Goal: Task Accomplishment & Management: Manage account settings

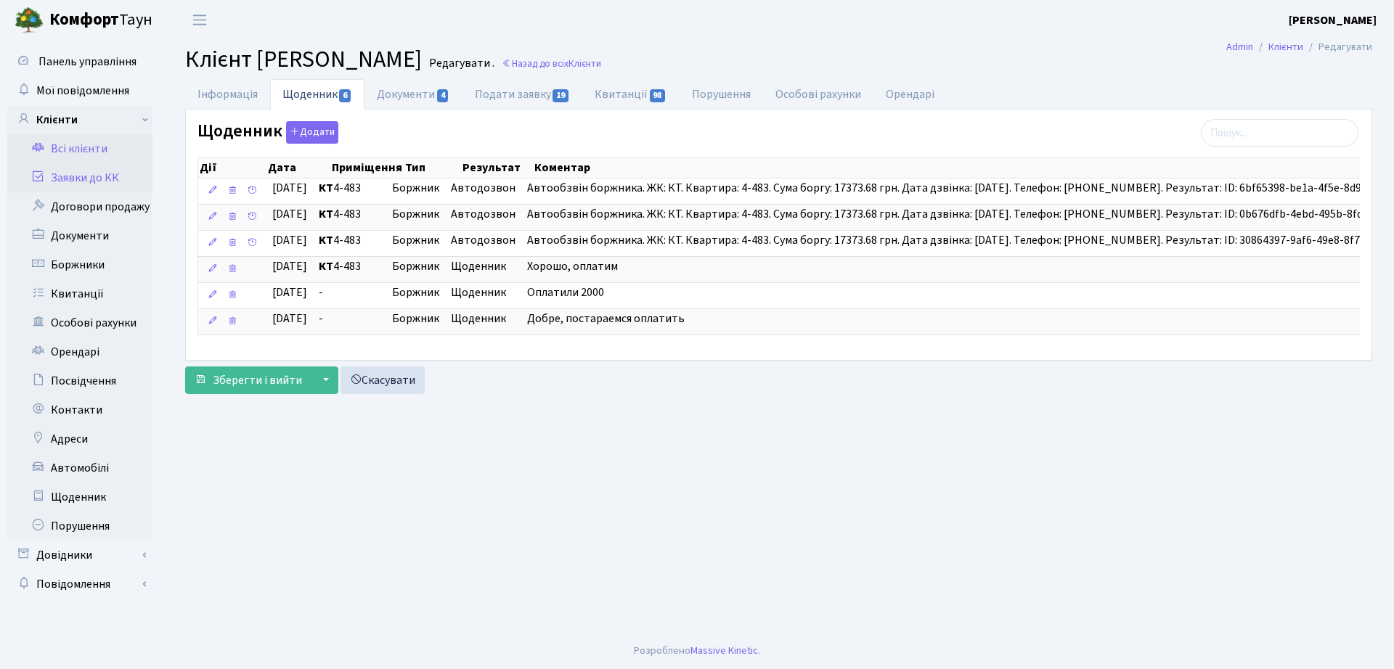
click at [83, 178] on link "Заявки до КК" at bounding box center [79, 177] width 145 height 29
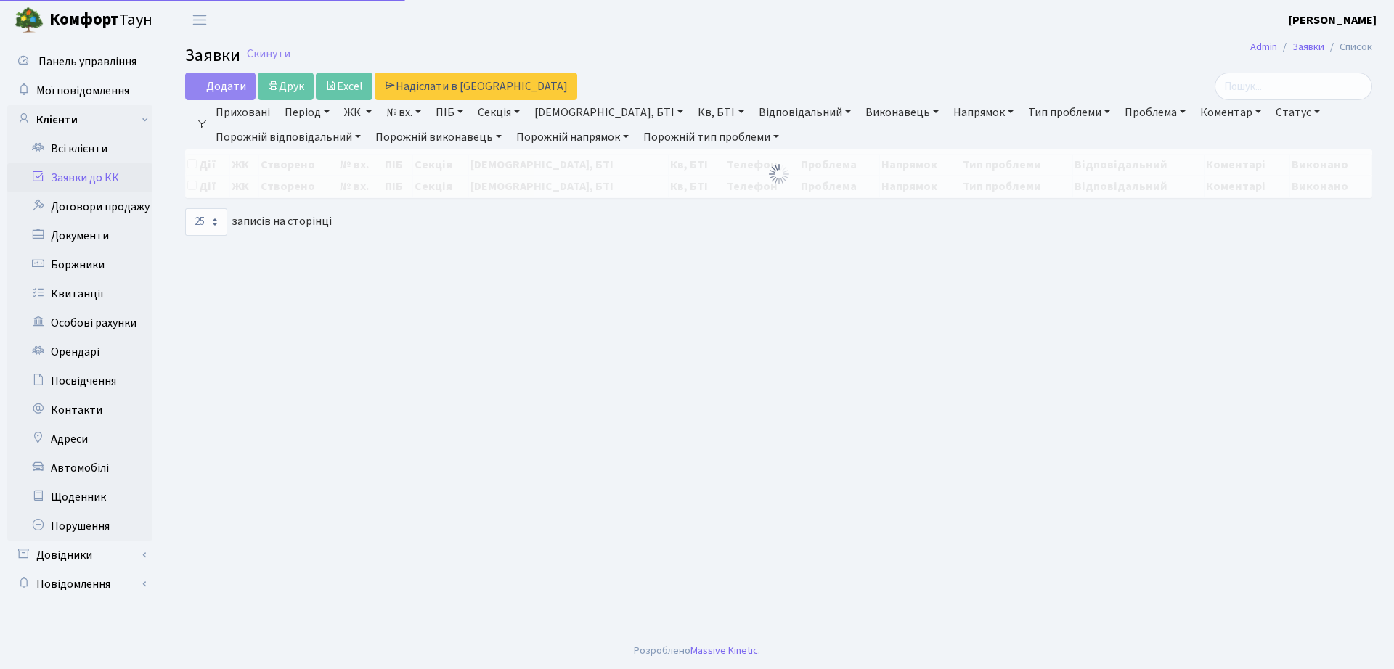
select select "25"
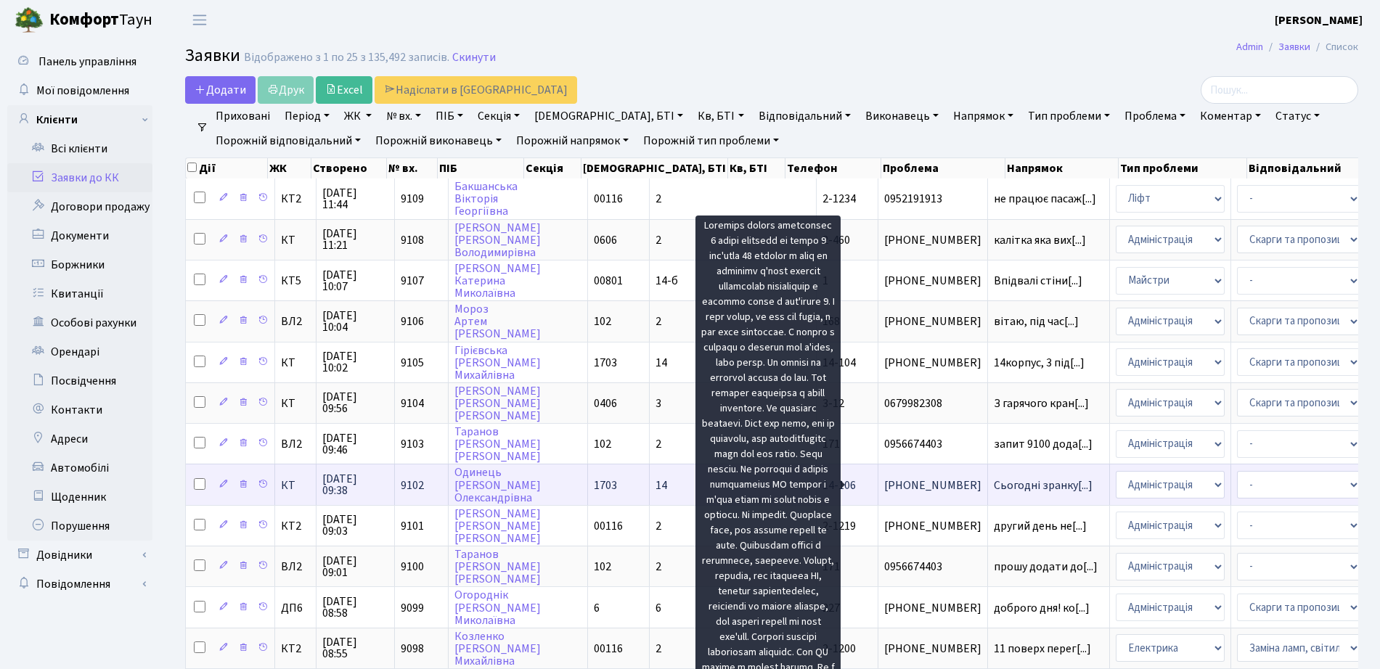
click at [994, 490] on span "Сьогодні зранку[...]" at bounding box center [1043, 486] width 99 height 16
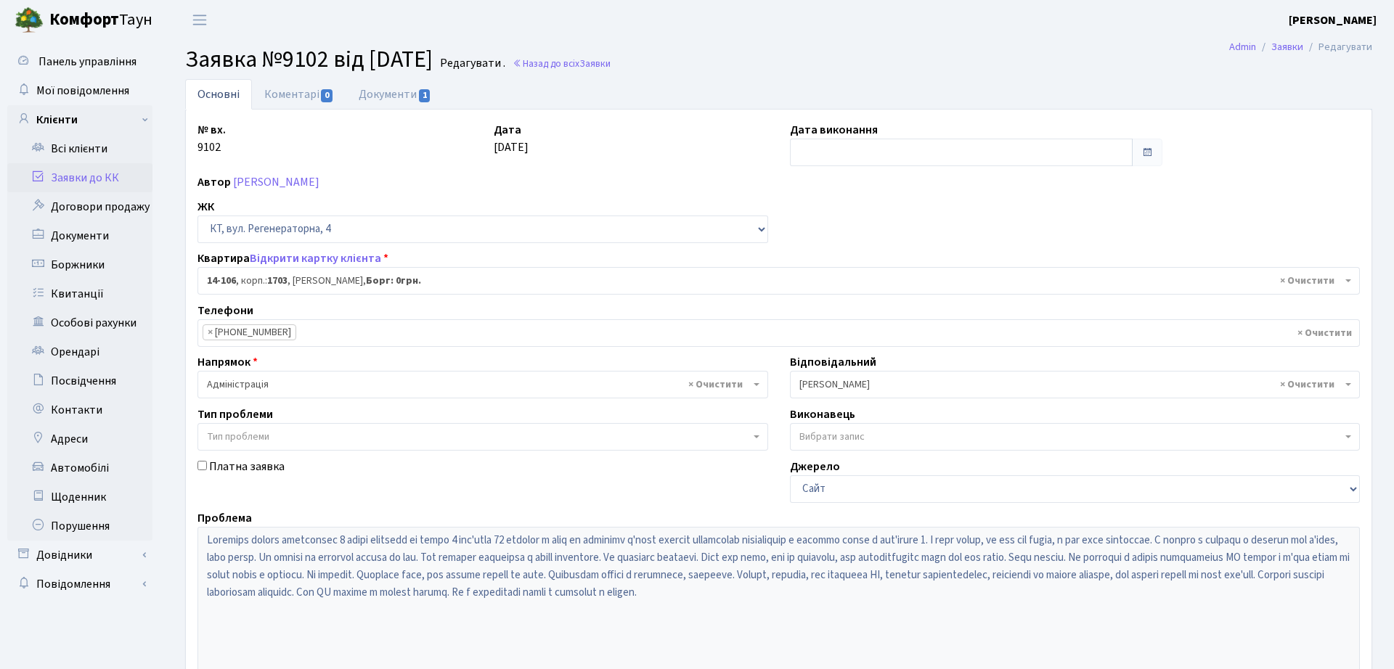
select select "7483"
